Goal: Check status: Check status

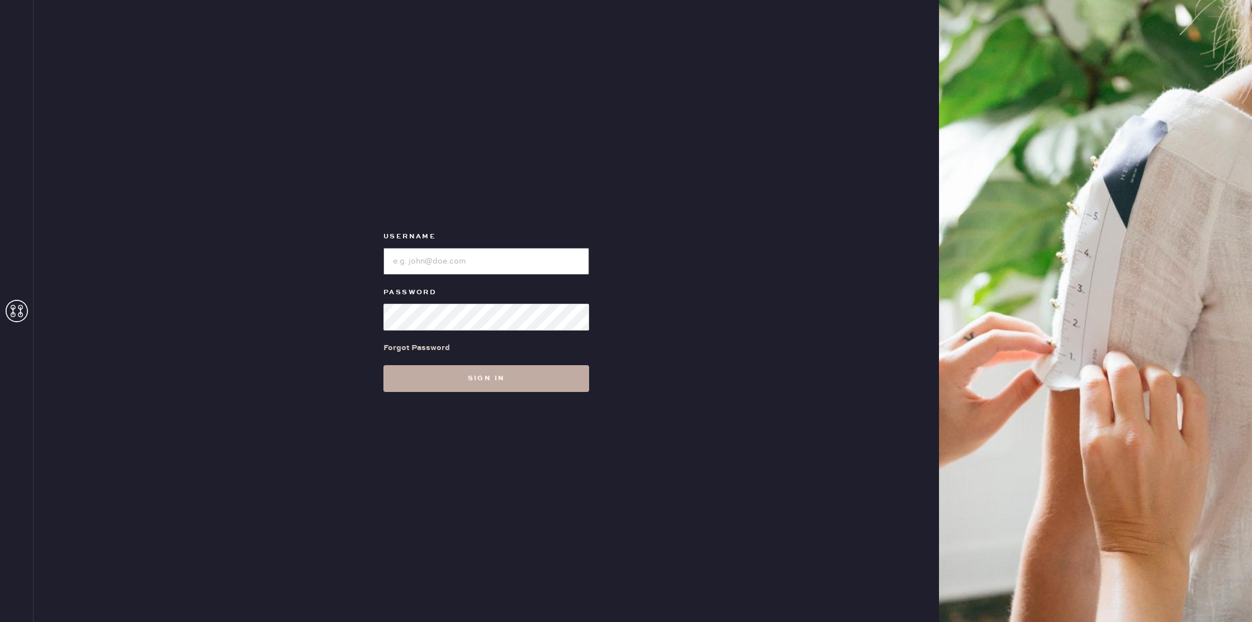
type input "reformationseattle"
click at [522, 376] on button "Sign in" at bounding box center [486, 378] width 206 height 27
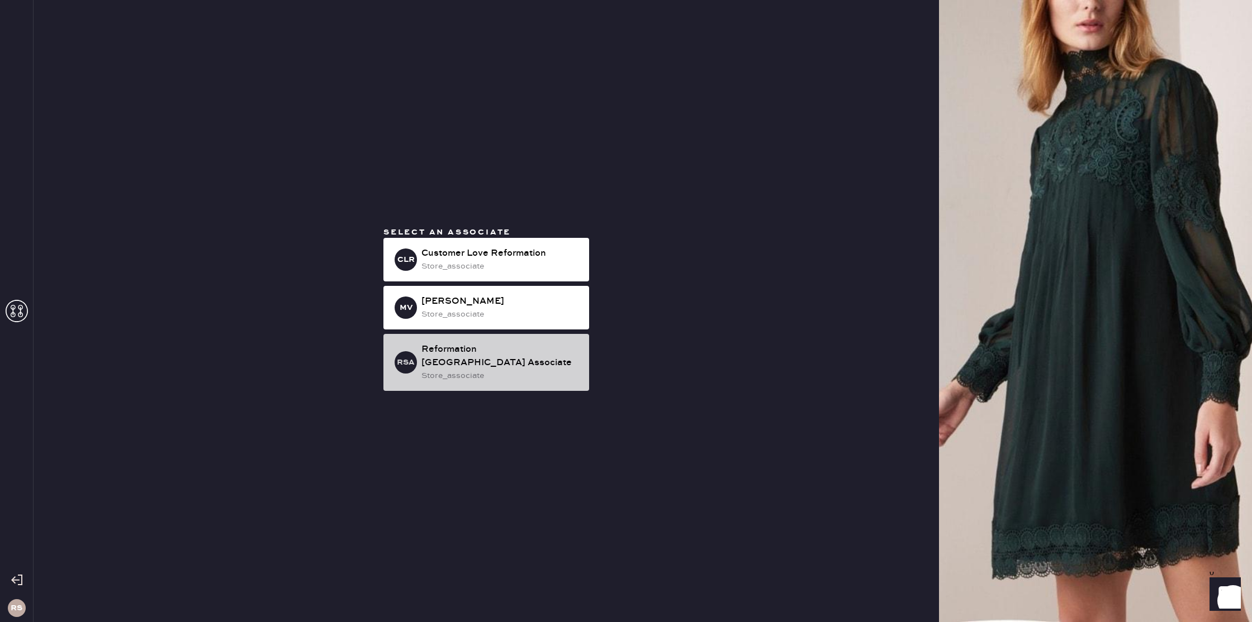
click at [505, 374] on div "store_associate" at bounding box center [500, 376] width 159 height 12
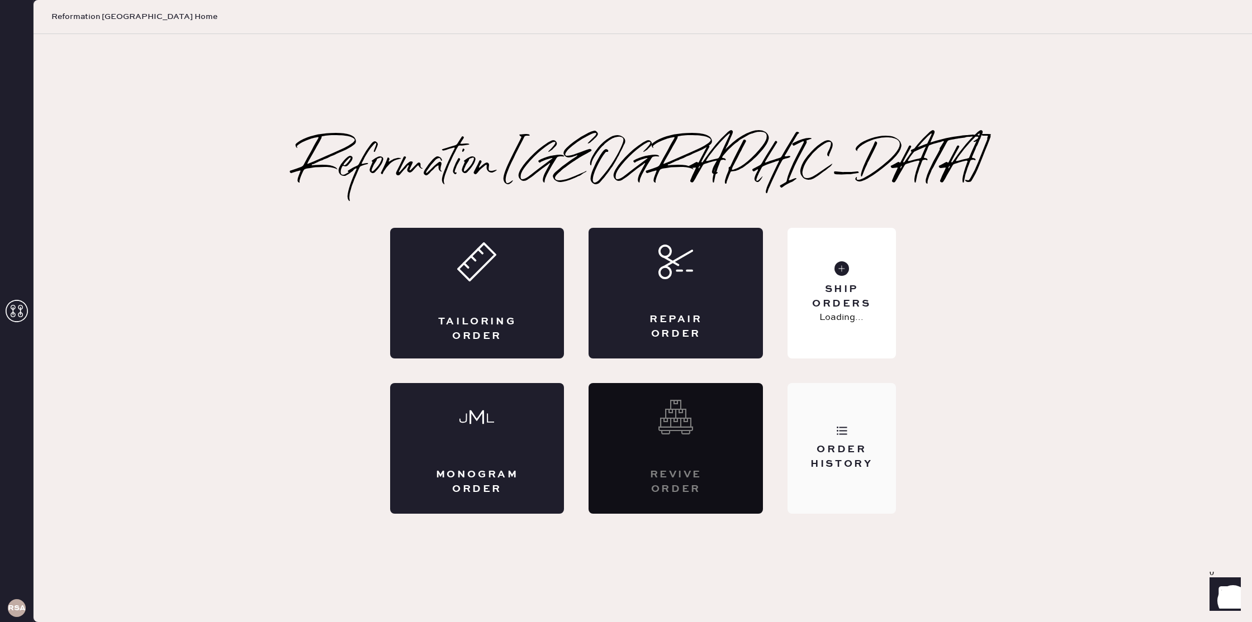
click at [862, 435] on div "Order History" at bounding box center [841, 448] width 108 height 131
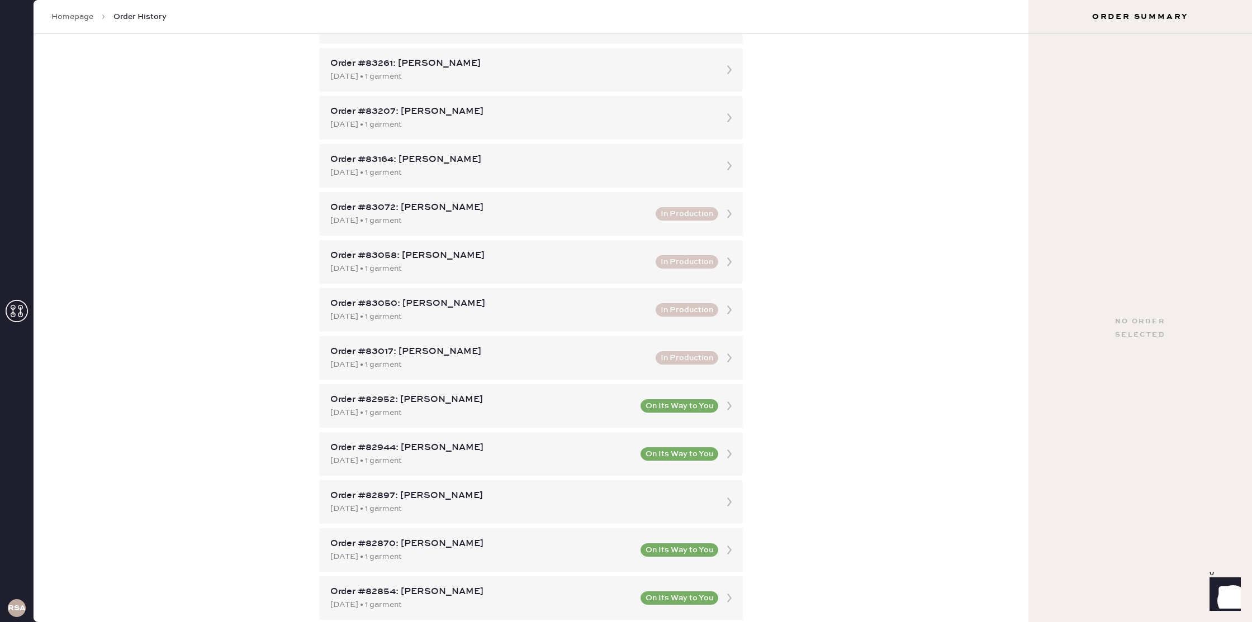
scroll to position [320, 0]
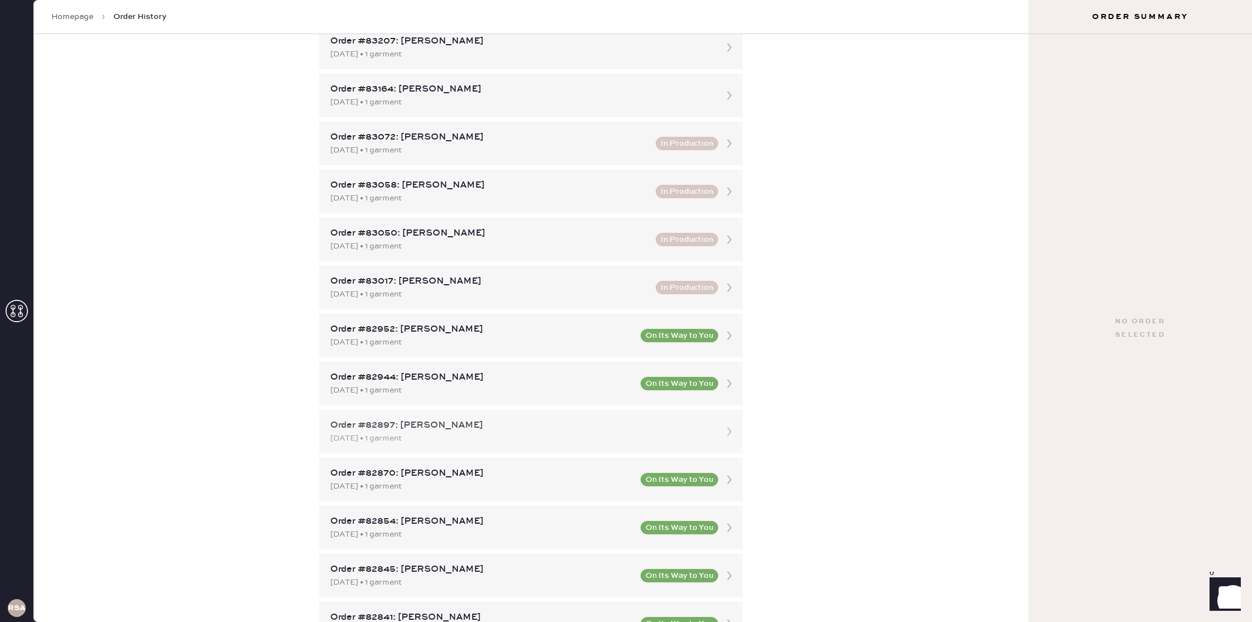
click at [678, 419] on div "Order #82897: [PERSON_NAME]" at bounding box center [520, 425] width 381 height 13
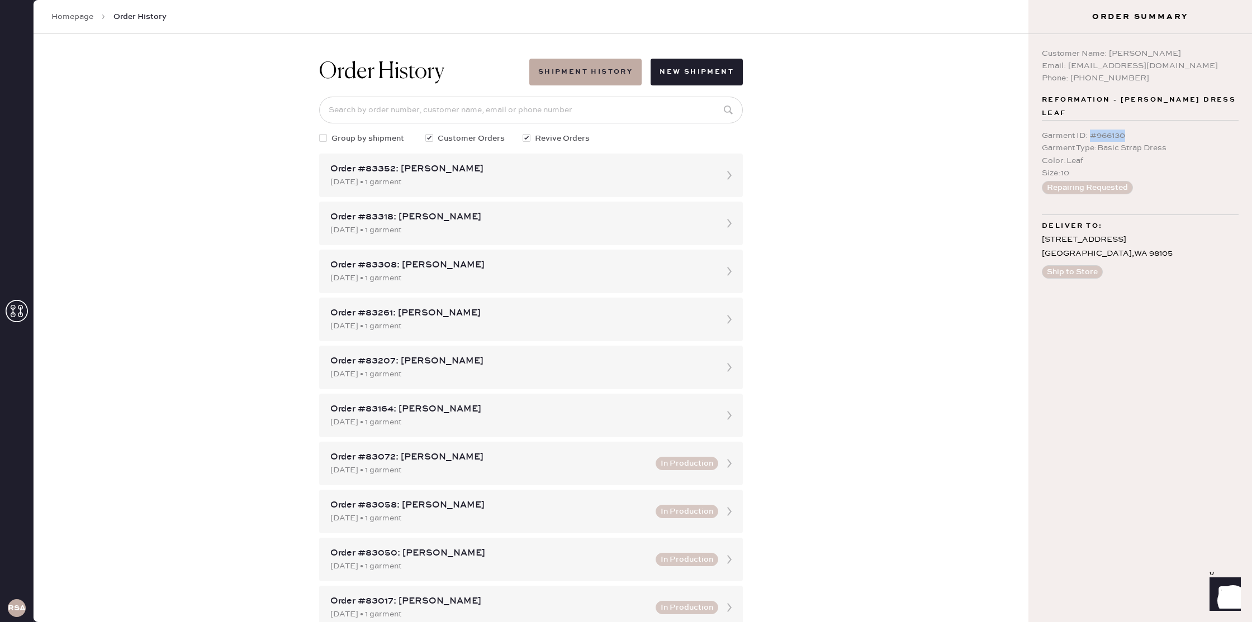
drag, startPoint x: 1134, startPoint y: 137, endPoint x: 1091, endPoint y: 139, distance: 43.0
click at [1091, 139] on div "Garment ID : # 966130" at bounding box center [1140, 136] width 197 height 12
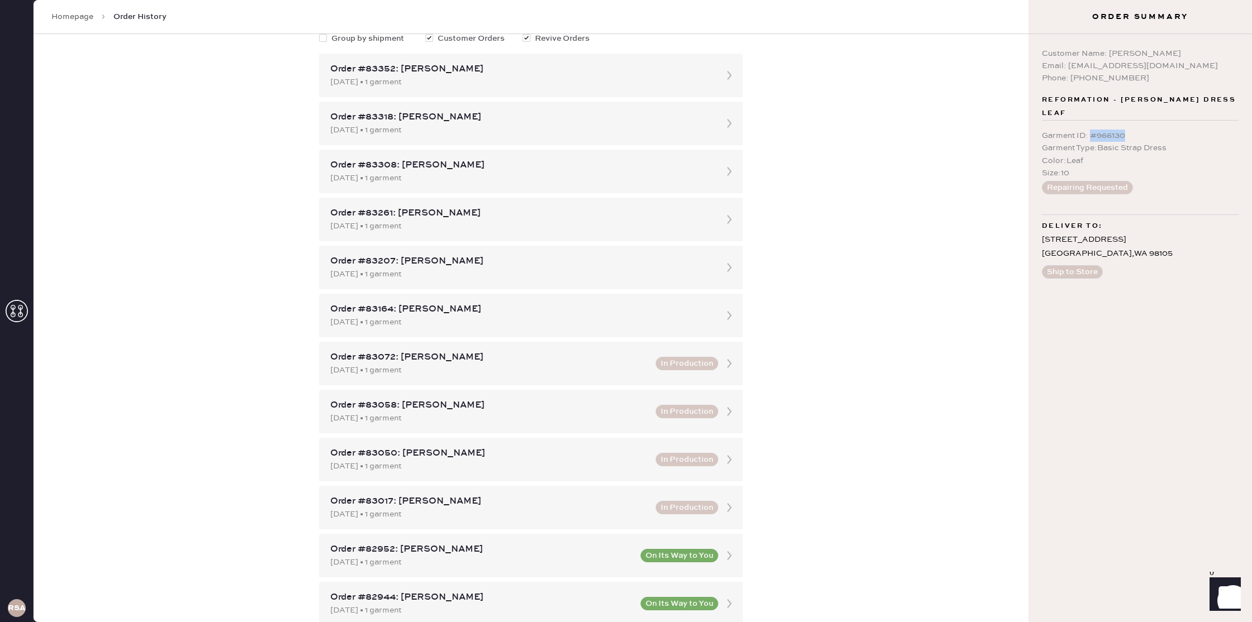
scroll to position [503, 0]
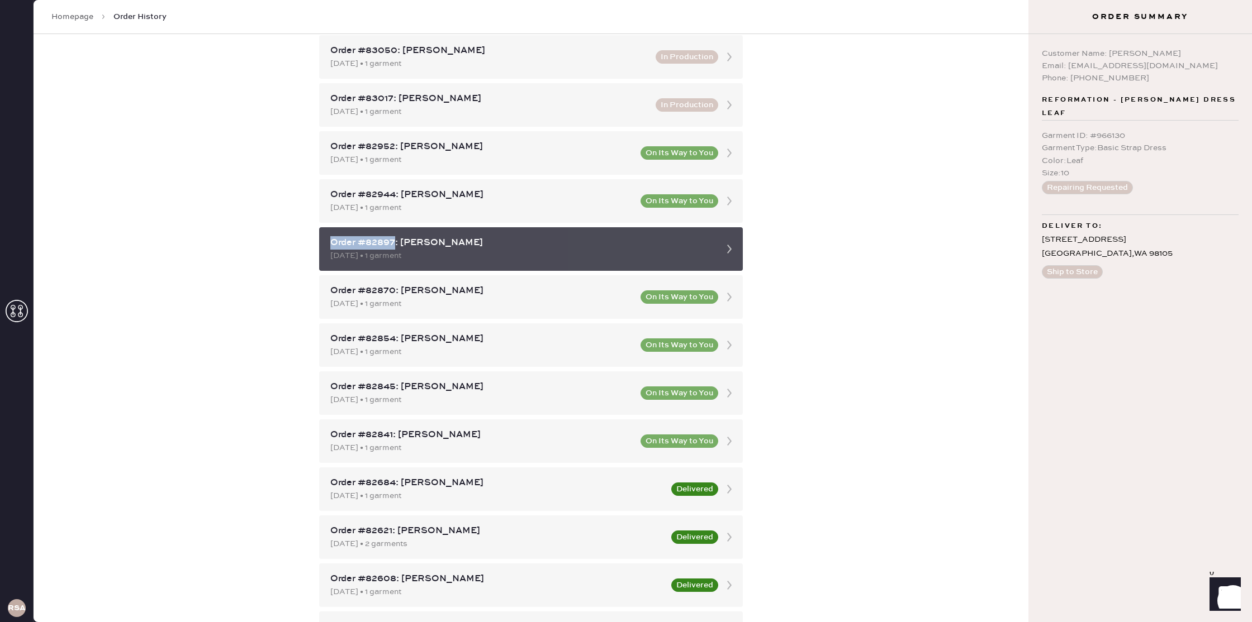
drag, startPoint x: 316, startPoint y: 238, endPoint x: 389, endPoint y: 244, distance: 72.9
click at [389, 244] on div "Order #82897: [PERSON_NAME] [DATE] • 1 garment" at bounding box center [531, 249] width 424 height 44
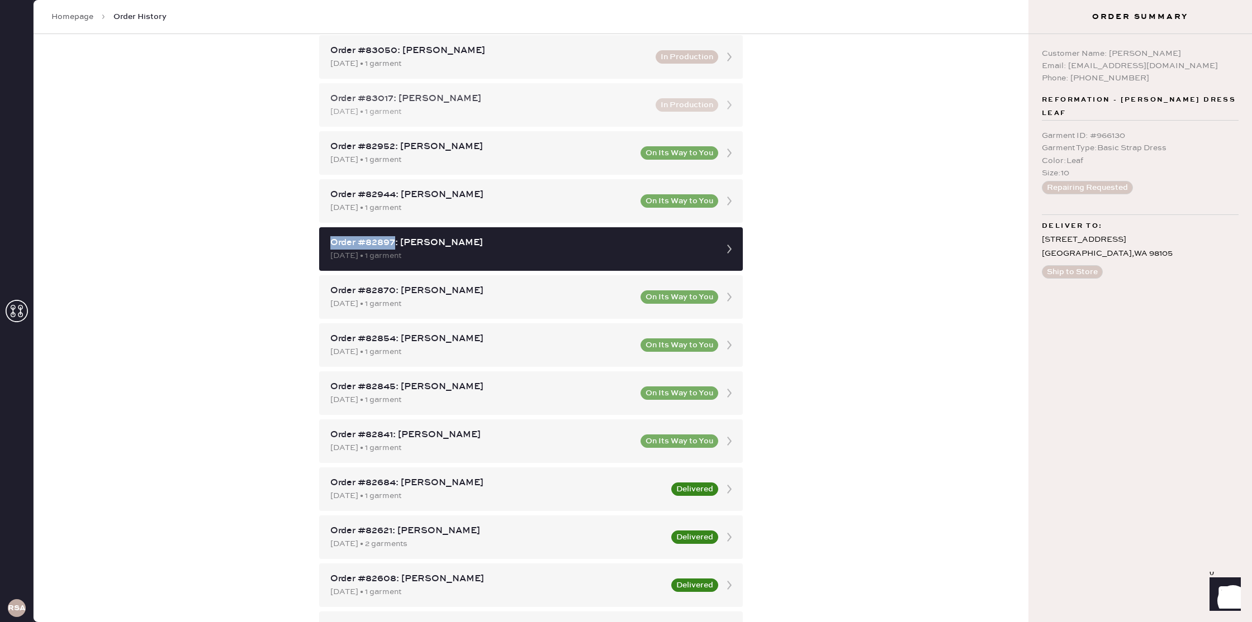
copy div "Order #82897"
